Goal: Transaction & Acquisition: Purchase product/service

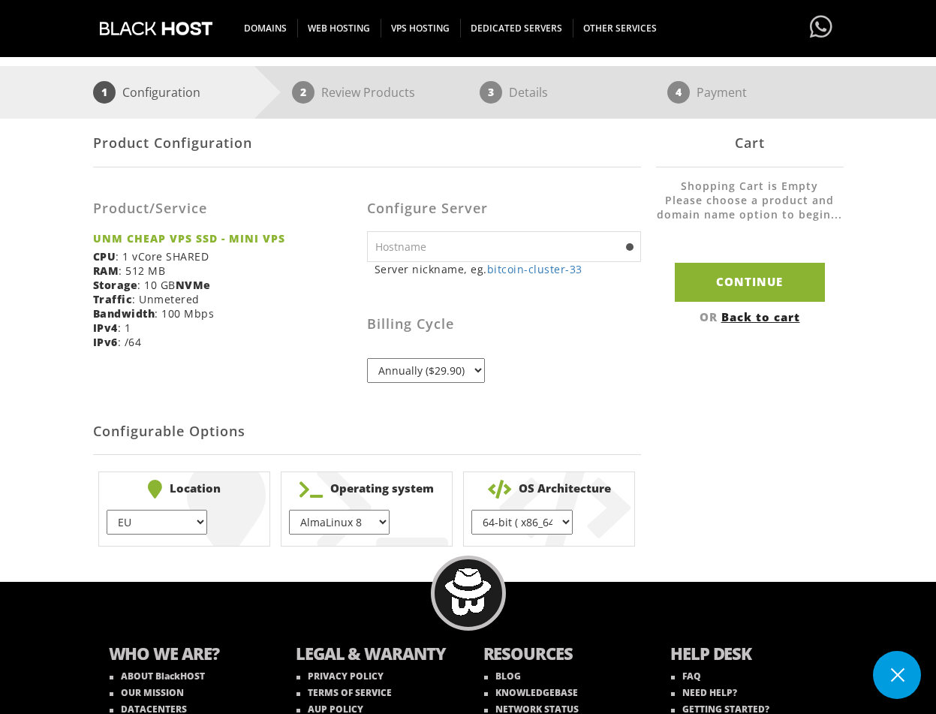
scroll to position [280, 0]
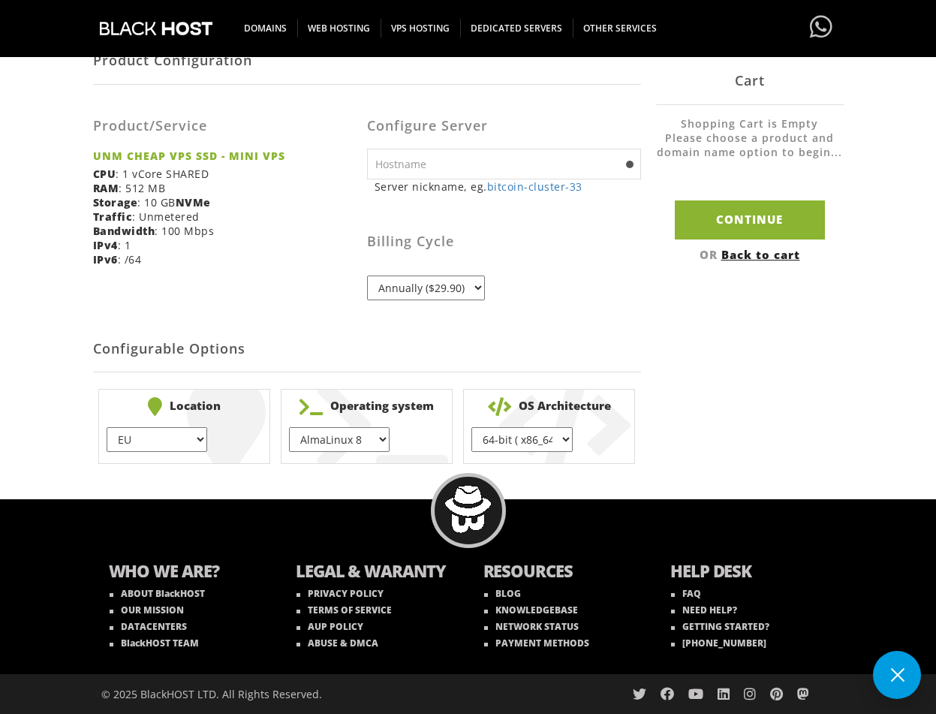
click at [176, 440] on select "EU } USA } London } Amsterdam } Vienna } Chicago }" at bounding box center [157, 439] width 101 height 25
select select "1226"
click at [107, 427] on select "EU } USA } London } Amsterdam } Vienna } Chicago }" at bounding box center [157, 439] width 101 height 25
click at [365, 435] on select "AlmaLinux 8 } AlmaLinux 9 } AlmaLinux 10 } Rocky Linux 8 } CentOS 7 } CentOS 8 …" at bounding box center [339, 439] width 101 height 25
click at [289, 427] on select "AlmaLinux 8 } AlmaLinux 9 } AlmaLinux 10 } Rocky Linux 8 } CentOS 7 } CentOS 8 …" at bounding box center [339, 439] width 101 height 25
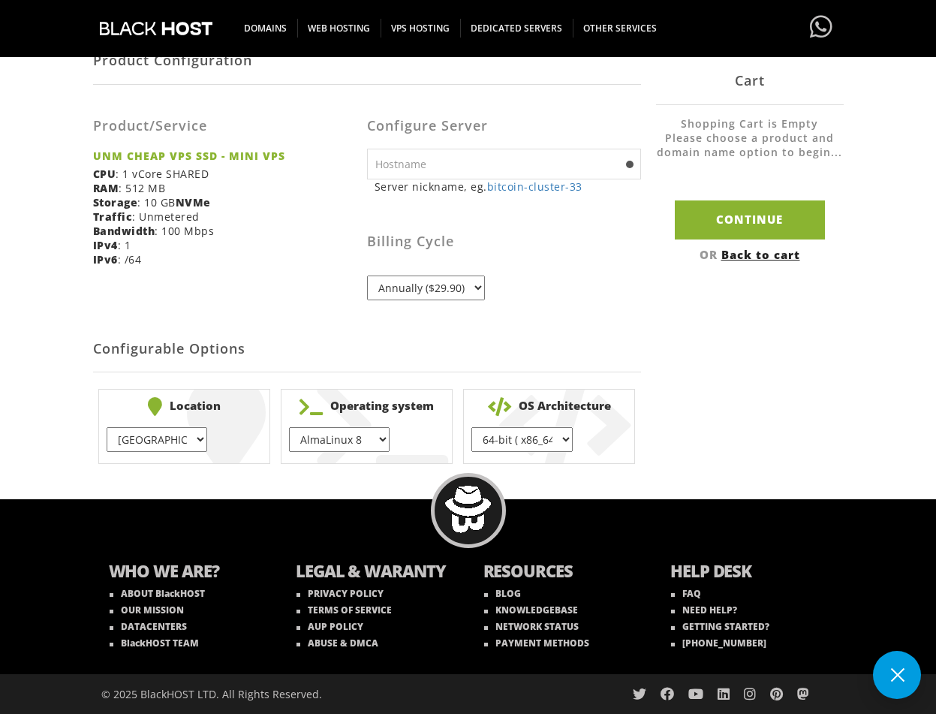
click at [542, 437] on select "64-bit ( x86_64 ) } 32-bit ( i686 ) }" at bounding box center [521, 439] width 101 height 25
click at [471, 427] on select "64-bit ( x86_64 ) } 32-bit ( i686 ) }" at bounding box center [521, 439] width 101 height 25
click at [692, 338] on div "Product Configuration Product/Service UNM CHEAP VPS SSD - MINI VPS CPU : 1 vCor…" at bounding box center [468, 252] width 750 height 433
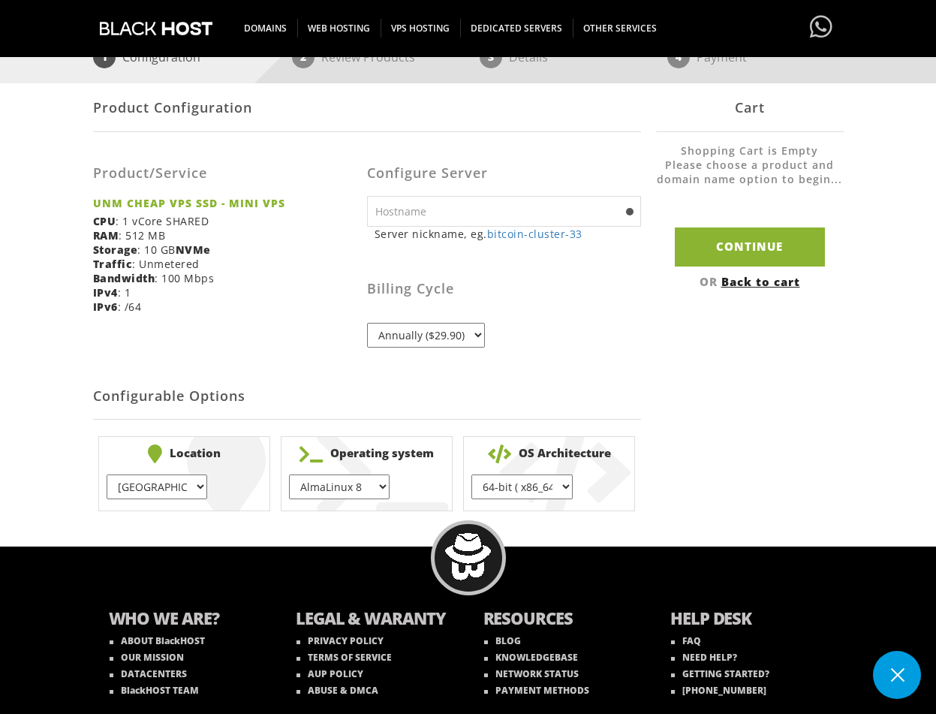
scroll to position [130, 0]
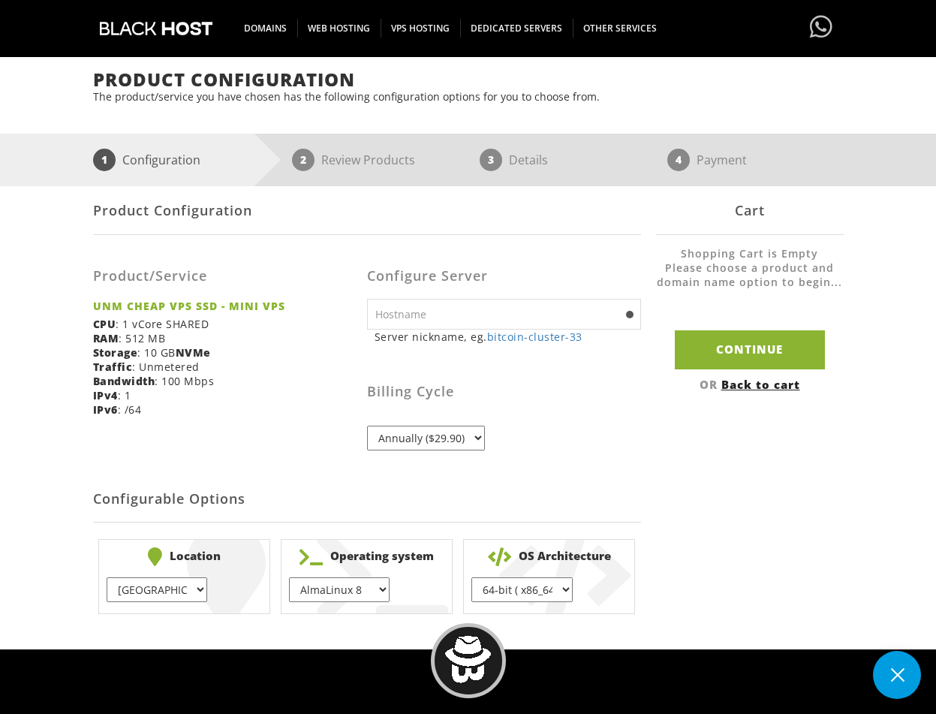
click at [455, 441] on select "Annually ($29.90)" at bounding box center [426, 437] width 118 height 25
click at [606, 415] on div "Billing Cycle Annually ($29.90)" at bounding box center [504, 402] width 274 height 95
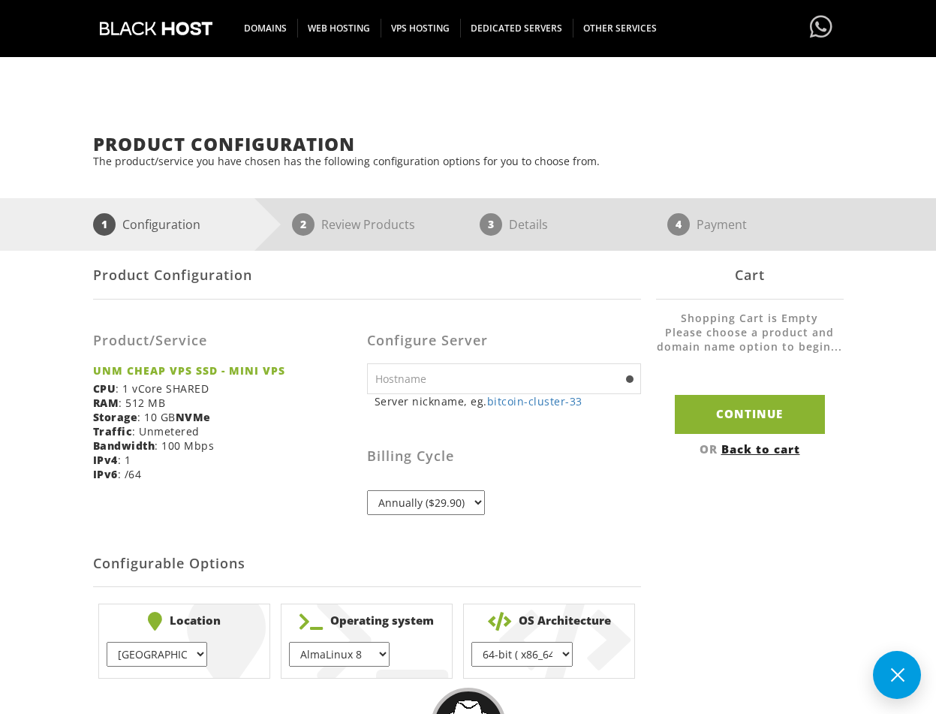
scroll to position [0, 0]
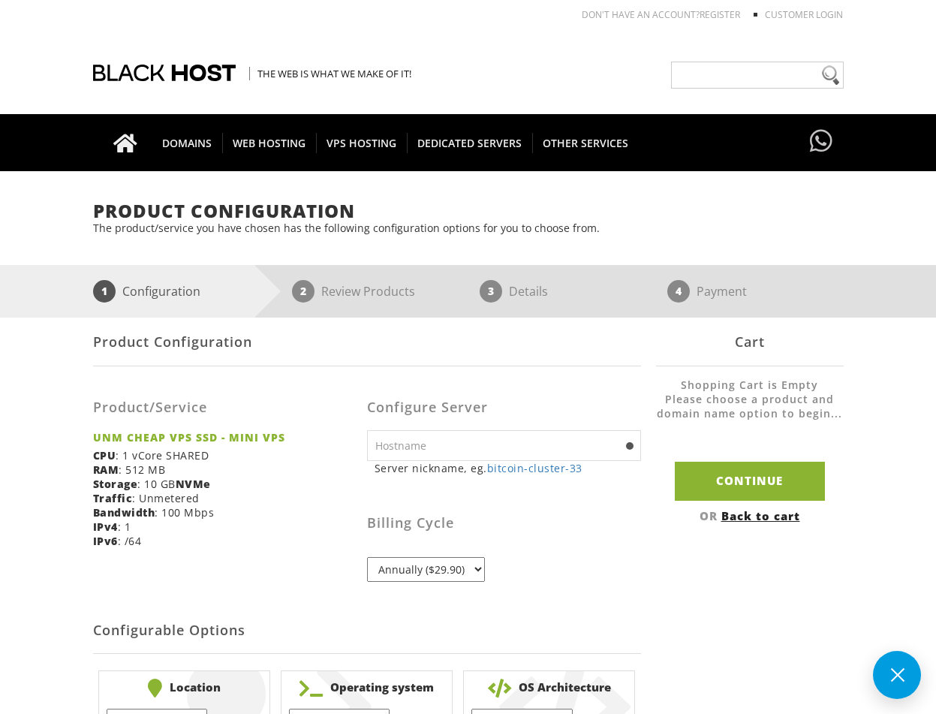
click at [578, 527] on h3 "Billing Cycle" at bounding box center [504, 522] width 274 height 15
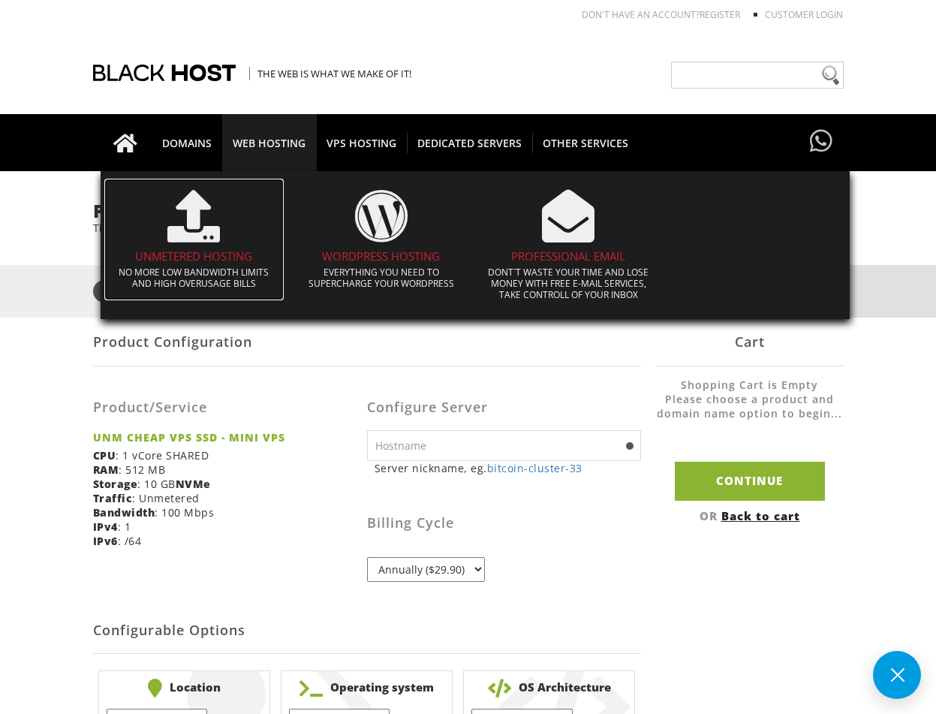
click at [185, 254] on h4 "UNMETERED HOSTING" at bounding box center [194, 256] width 165 height 13
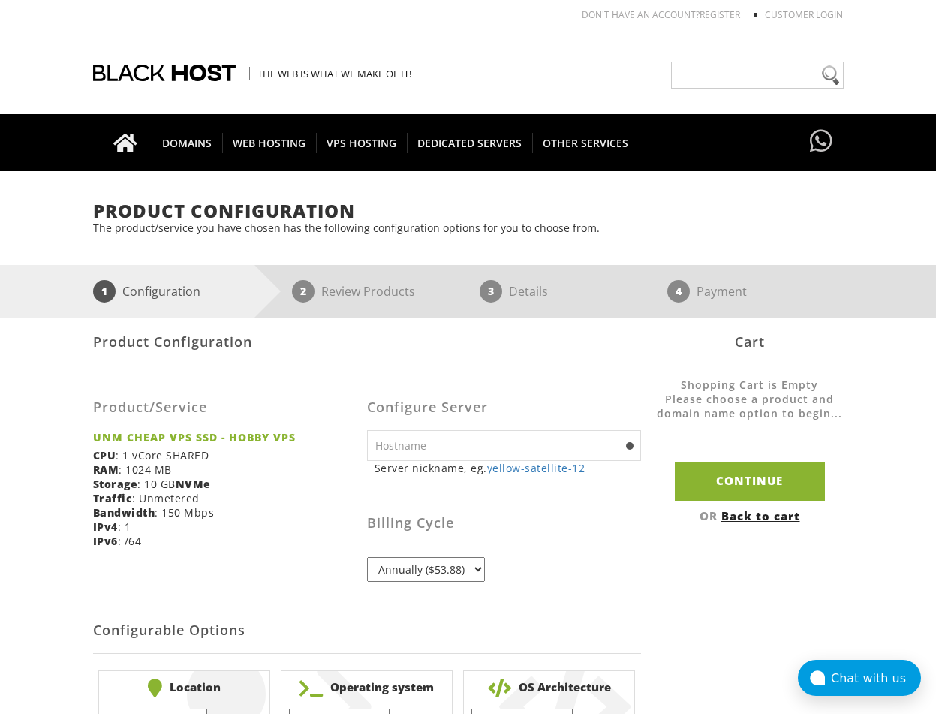
click at [410, 568] on select "Annually ($53.88)" at bounding box center [426, 569] width 118 height 25
click at [577, 575] on div "Billing Cycle Annually ($53.88)" at bounding box center [504, 533] width 274 height 95
click at [467, 444] on input "text" at bounding box center [504, 445] width 274 height 31
click at [744, 618] on div "Product Configuration Product/Service UNM CHEAP VPS SSD - HOBBY VPS CPU : 1 vCo…" at bounding box center [468, 533] width 750 height 433
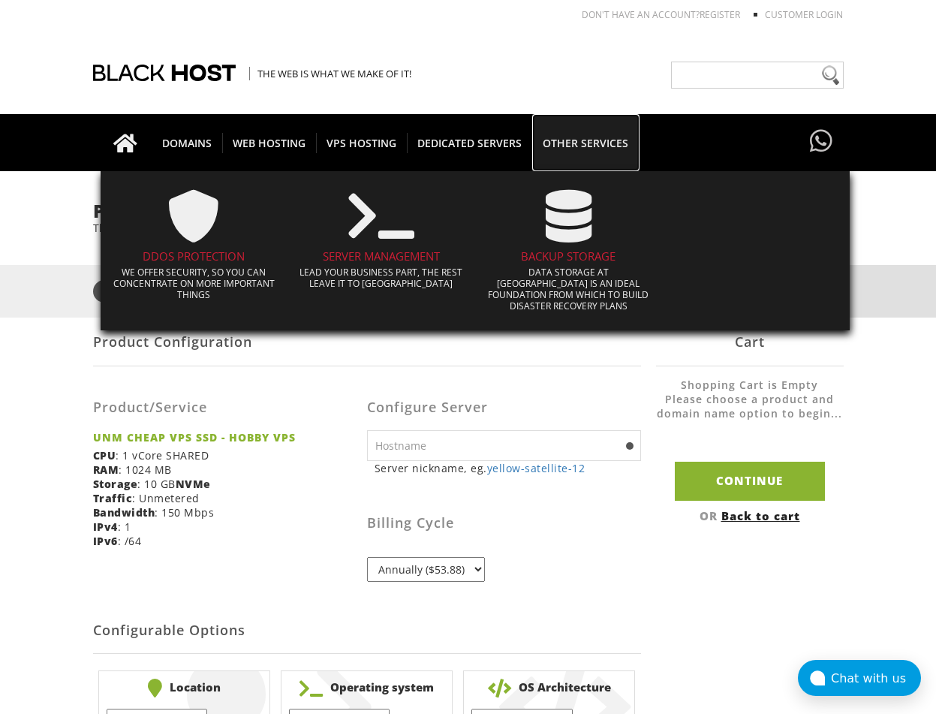
click at [575, 143] on span "OTHER SERVICES" at bounding box center [585, 143] width 107 height 20
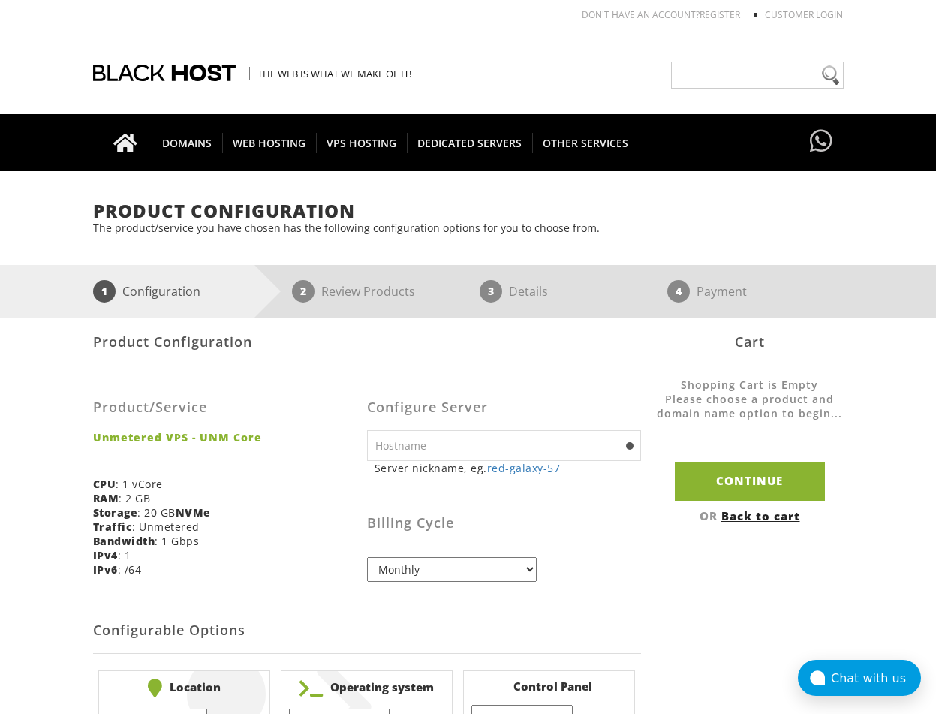
click at [446, 560] on select "Monthly Quarterly (Save: ~5%) Semi-Annually (Save: ~10%) Annually (Save: ~15%) …" at bounding box center [452, 569] width 170 height 25
click at [607, 559] on div "Billing Cycle Monthly Quarterly (Save: ~5%) Semi-Annually (Save: ~10%) Annually…" at bounding box center [504, 533] width 274 height 95
click at [453, 564] on select "Monthly Quarterly (Save: ~5%) Semi-Annually (Save: ~10%) Annually (Save: ~15%) …" at bounding box center [452, 569] width 170 height 25
click at [581, 550] on div "Billing Cycle Monthly Quarterly (Save: ~5%) Semi-Annually (Save: ~10%) Annually…" at bounding box center [504, 533] width 274 height 95
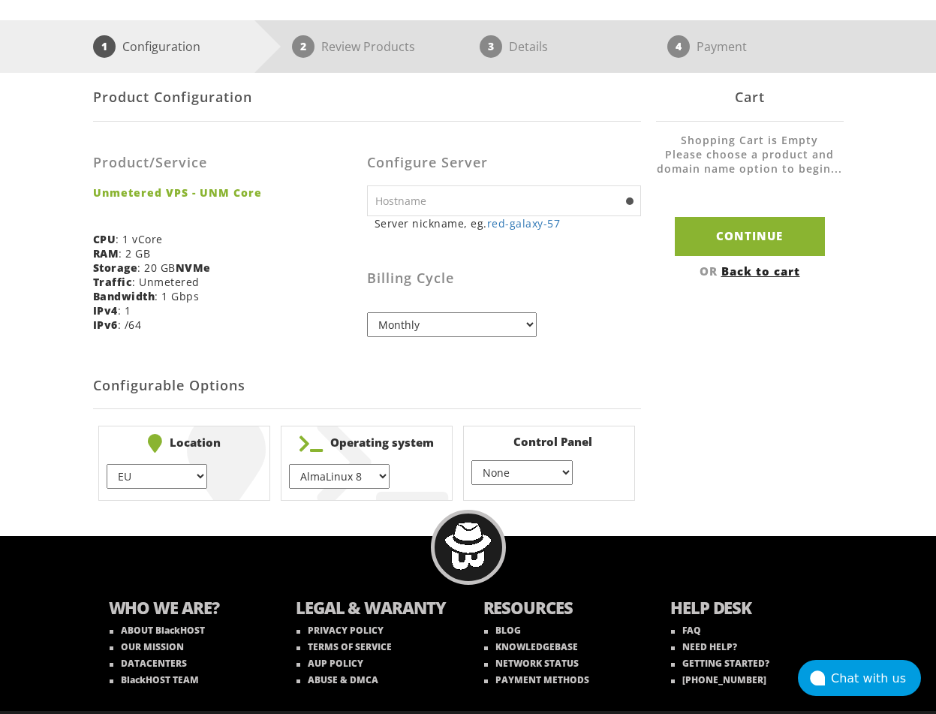
scroll to position [280, 0]
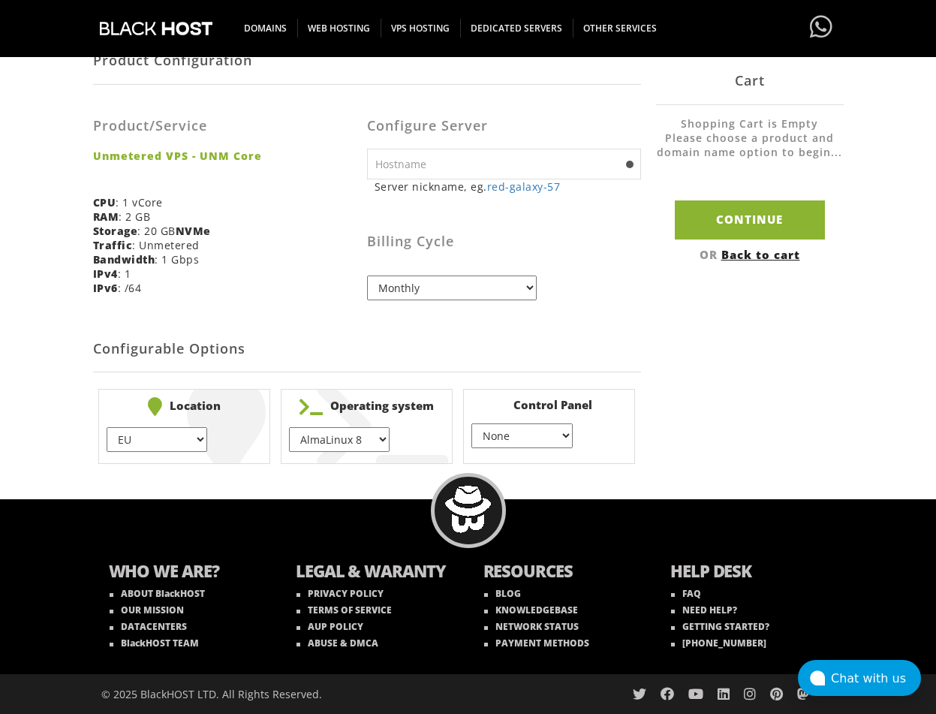
click at [170, 435] on select "EU } USA } London } Amsterdam } Vienna } Chicago }" at bounding box center [157, 439] width 101 height 25
select select "1226"
click at [107, 427] on select "EU } USA } London } Amsterdam } Vienna } Chicago }" at bounding box center [157, 439] width 101 height 25
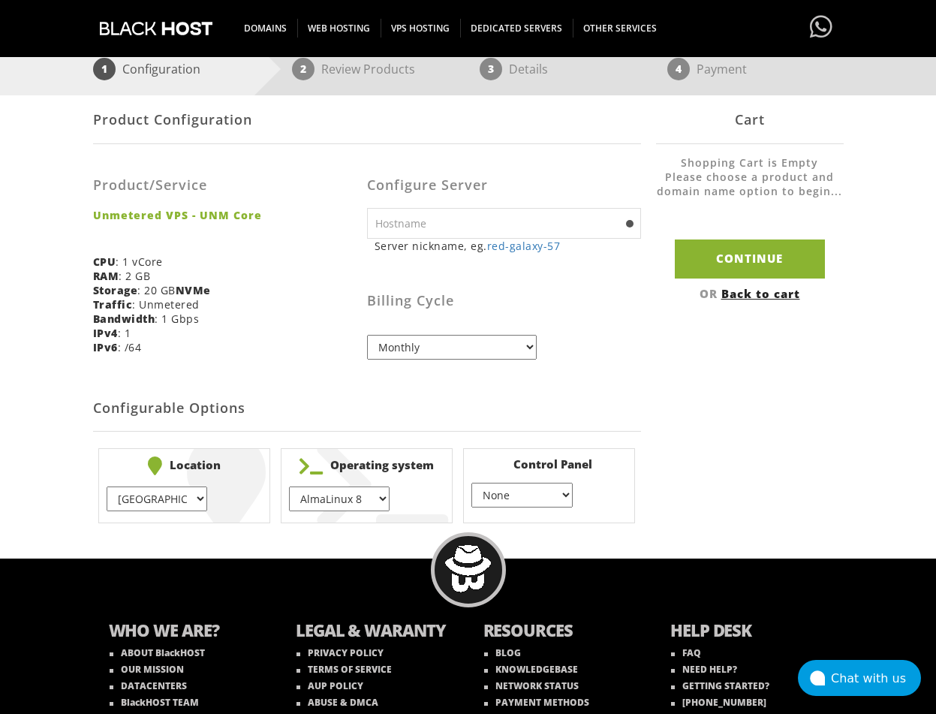
scroll to position [130, 0]
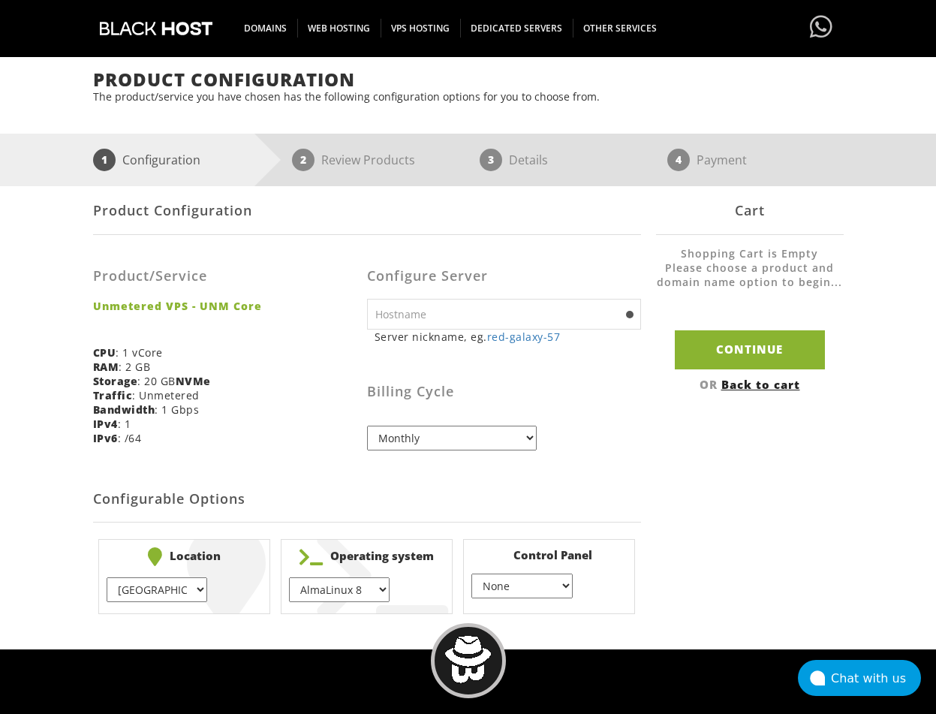
drag, startPoint x: 364, startPoint y: 595, endPoint x: 368, endPoint y: 583, distance: 12.8
click at [364, 594] on select "AlmaLinux 8 } AlmaLinux 9 } AlmaLinux 10 } Rocky Linux 8 } Rocky Linux 9 } Cent…" at bounding box center [339, 589] width 101 height 25
click at [289, 577] on select "AlmaLinux 8 } AlmaLinux 9 } AlmaLinux 10 } Rocky Linux 8 } Rocky Linux 9 } Cent…" at bounding box center [339, 589] width 101 height 25
click at [508, 590] on select "None } Virtualmin } Cpanel } DirectAdmin }" at bounding box center [521, 585] width 101 height 25
click at [771, 546] on div "Product Configuration Product/Service Unmetered VPS - UNM Core CPU : 1 vCore RA…" at bounding box center [468, 402] width 750 height 433
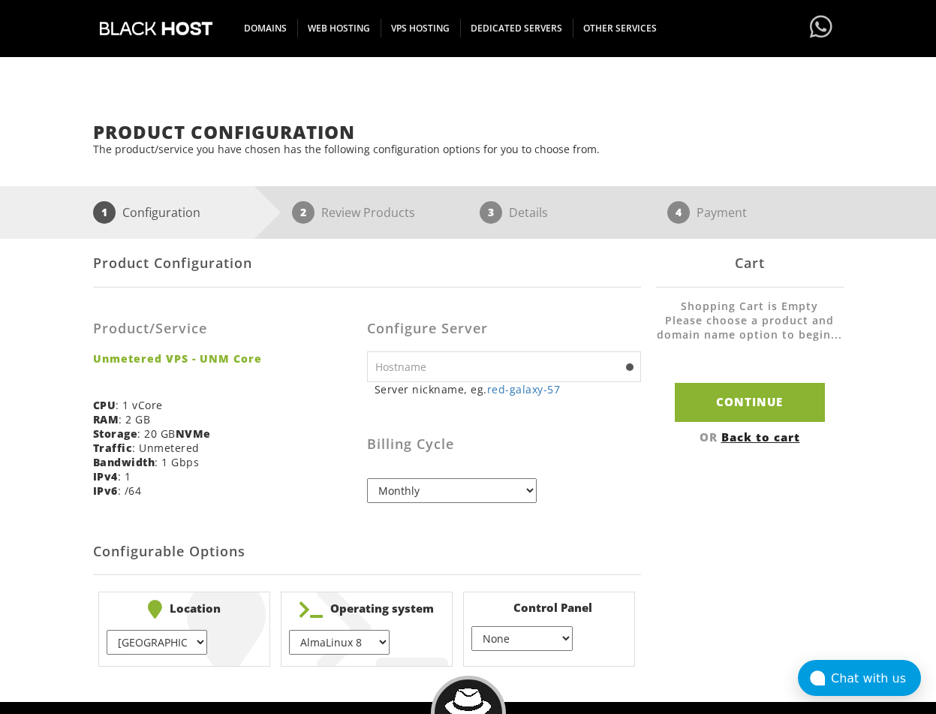
scroll to position [55, 0]
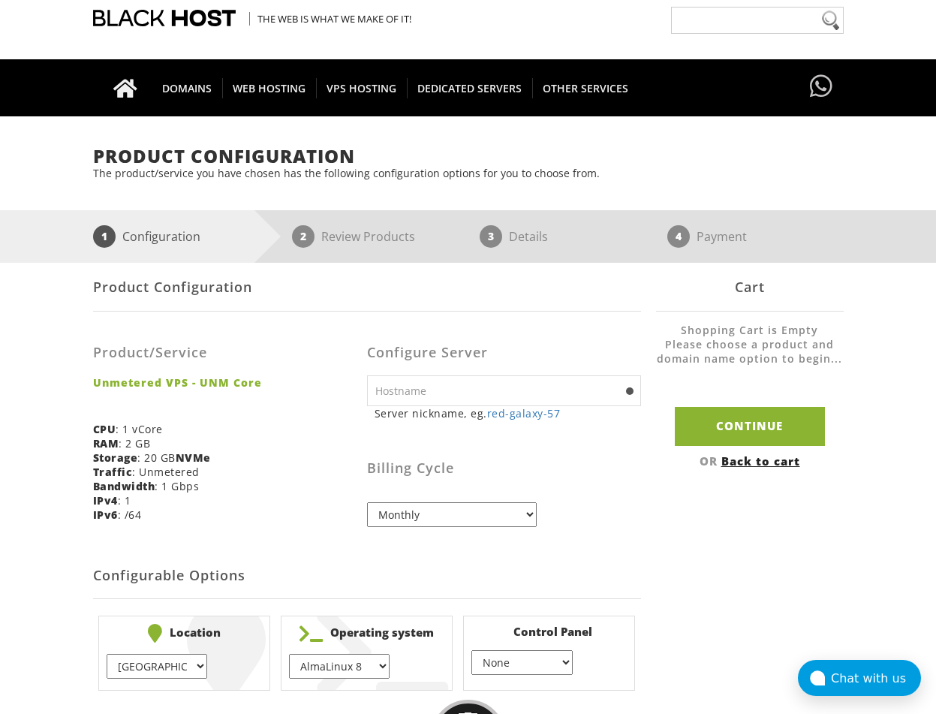
click at [404, 389] on input "text" at bounding box center [504, 390] width 274 height 31
type input "ERDED.RU"
click at [747, 427] on input "Continue" at bounding box center [750, 426] width 150 height 38
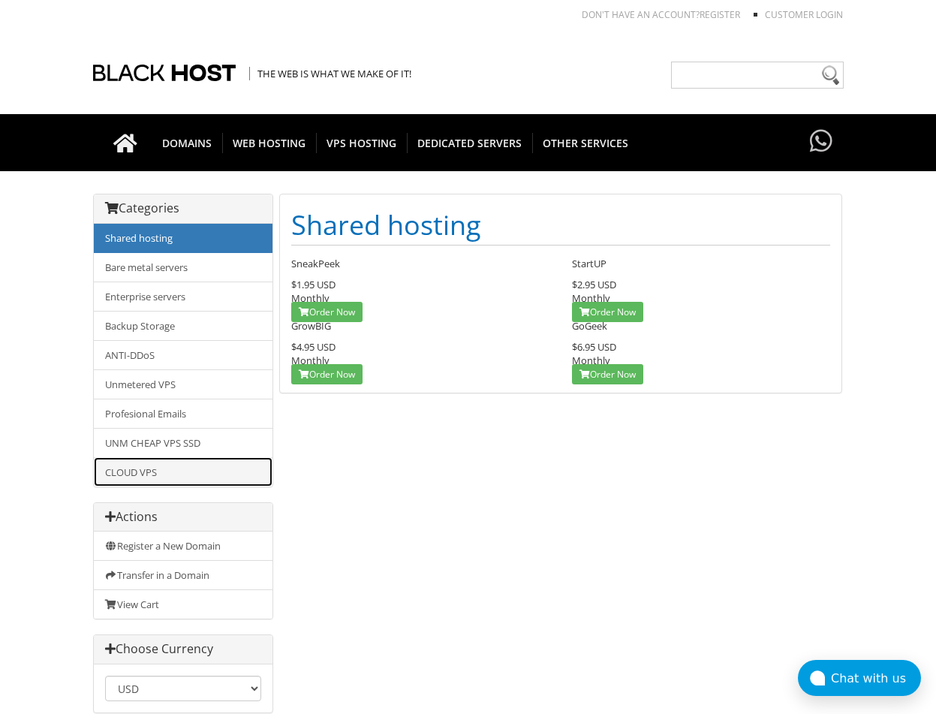
click at [137, 476] on link "CLOUD VPS" at bounding box center [183, 471] width 179 height 29
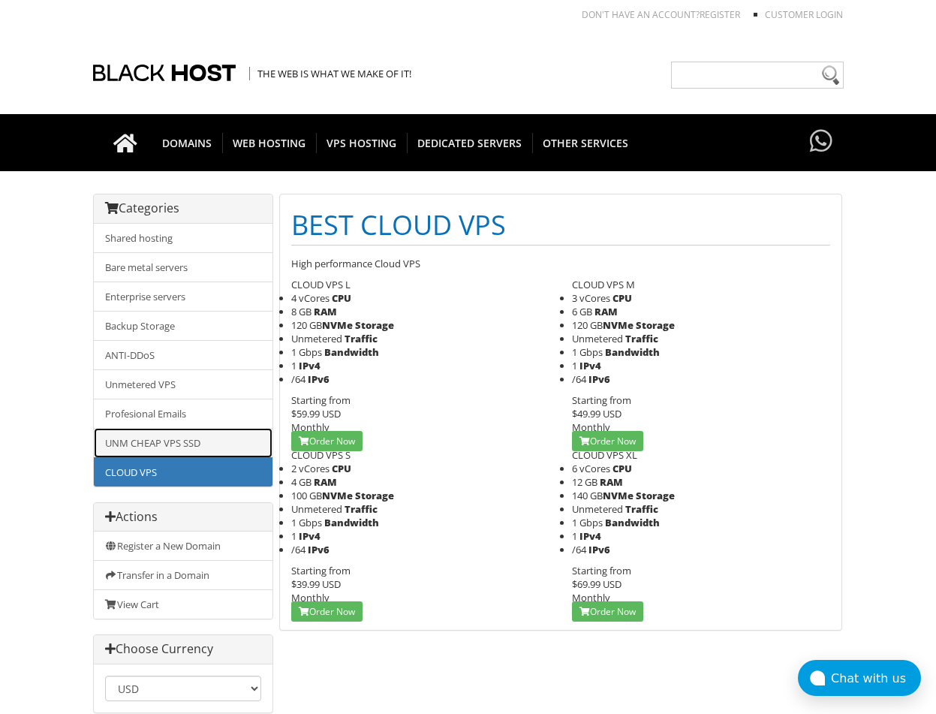
click at [174, 445] on link "UNM CHEAP VPS SSD" at bounding box center [183, 443] width 179 height 30
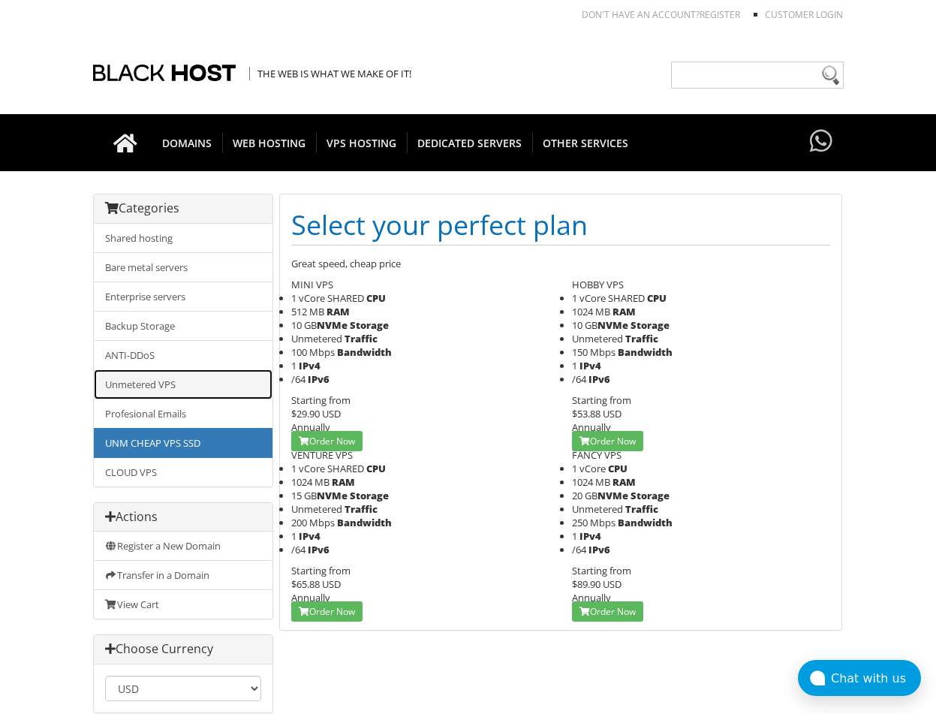
click at [143, 384] on link "Unmetered VPS" at bounding box center [183, 384] width 179 height 30
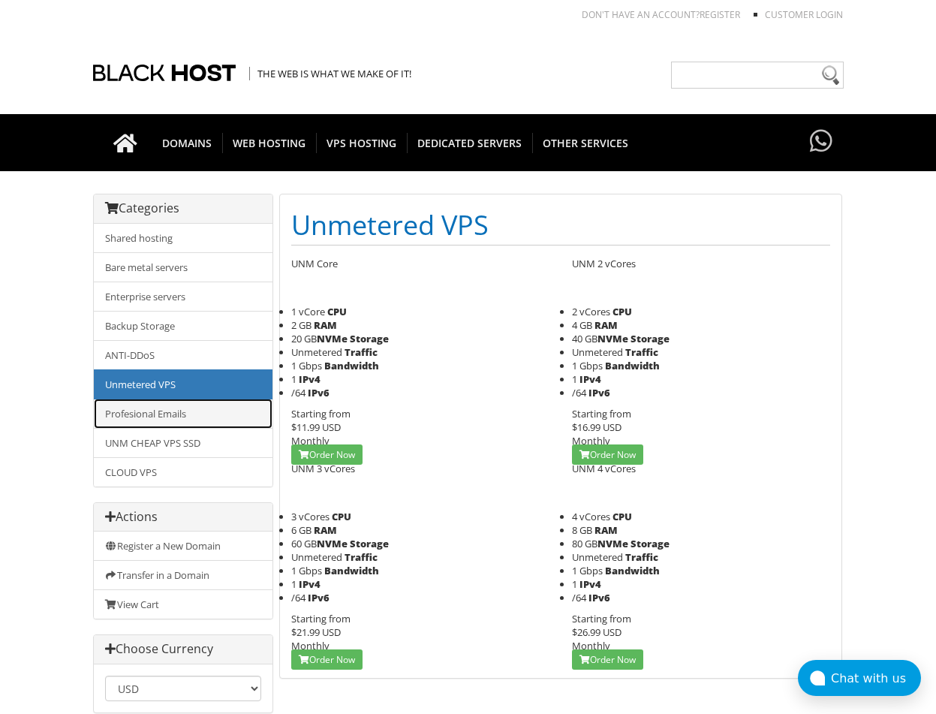
click at [158, 413] on link "Profesional Emails" at bounding box center [183, 413] width 179 height 30
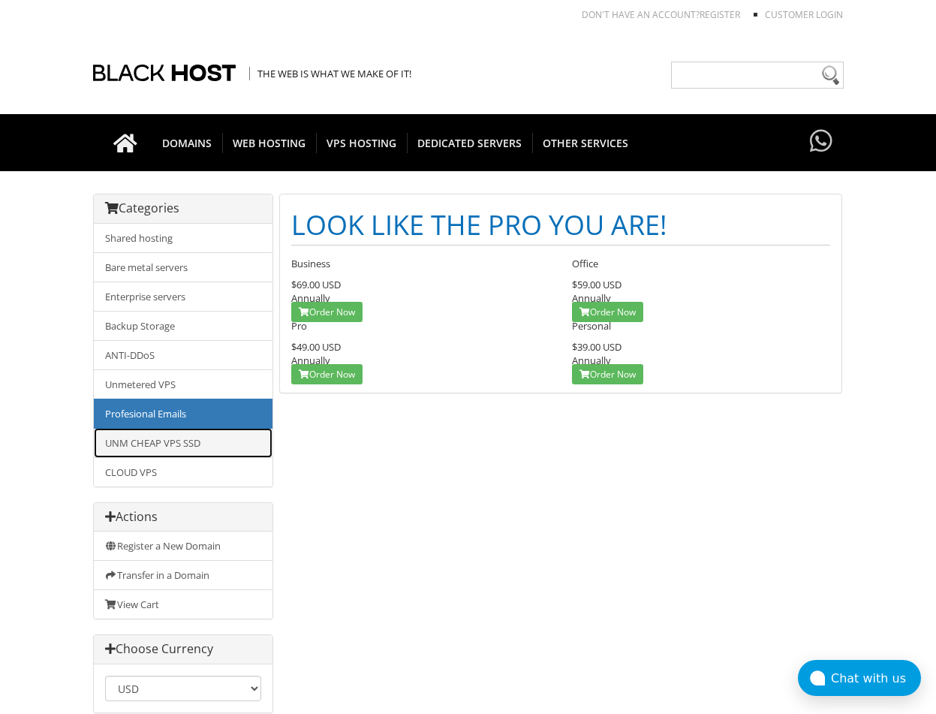
click at [158, 435] on link "UNM CHEAP VPS SSD" at bounding box center [183, 443] width 179 height 30
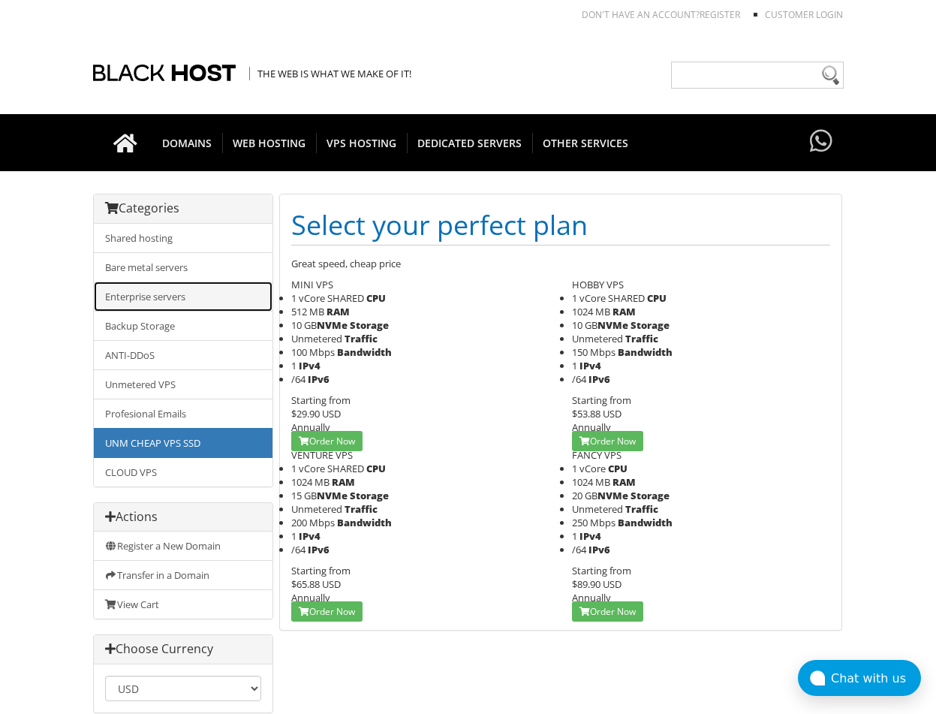
click at [158, 296] on link "Enterprise servers" at bounding box center [183, 296] width 179 height 30
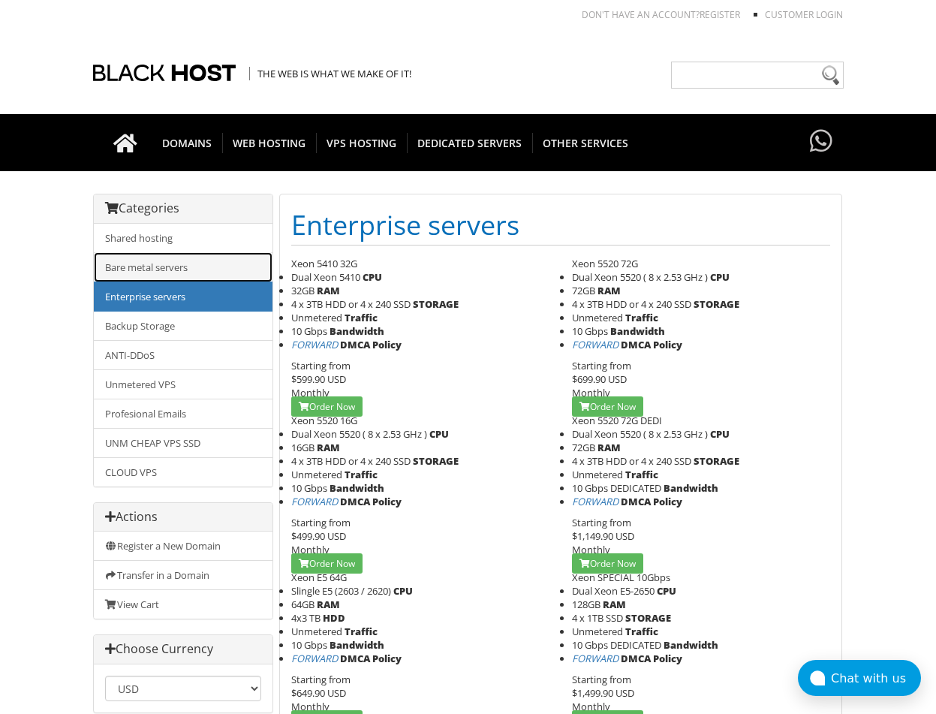
click at [149, 272] on link "Bare metal servers" at bounding box center [183, 267] width 179 height 30
